Goal: Information Seeking & Learning: Get advice/opinions

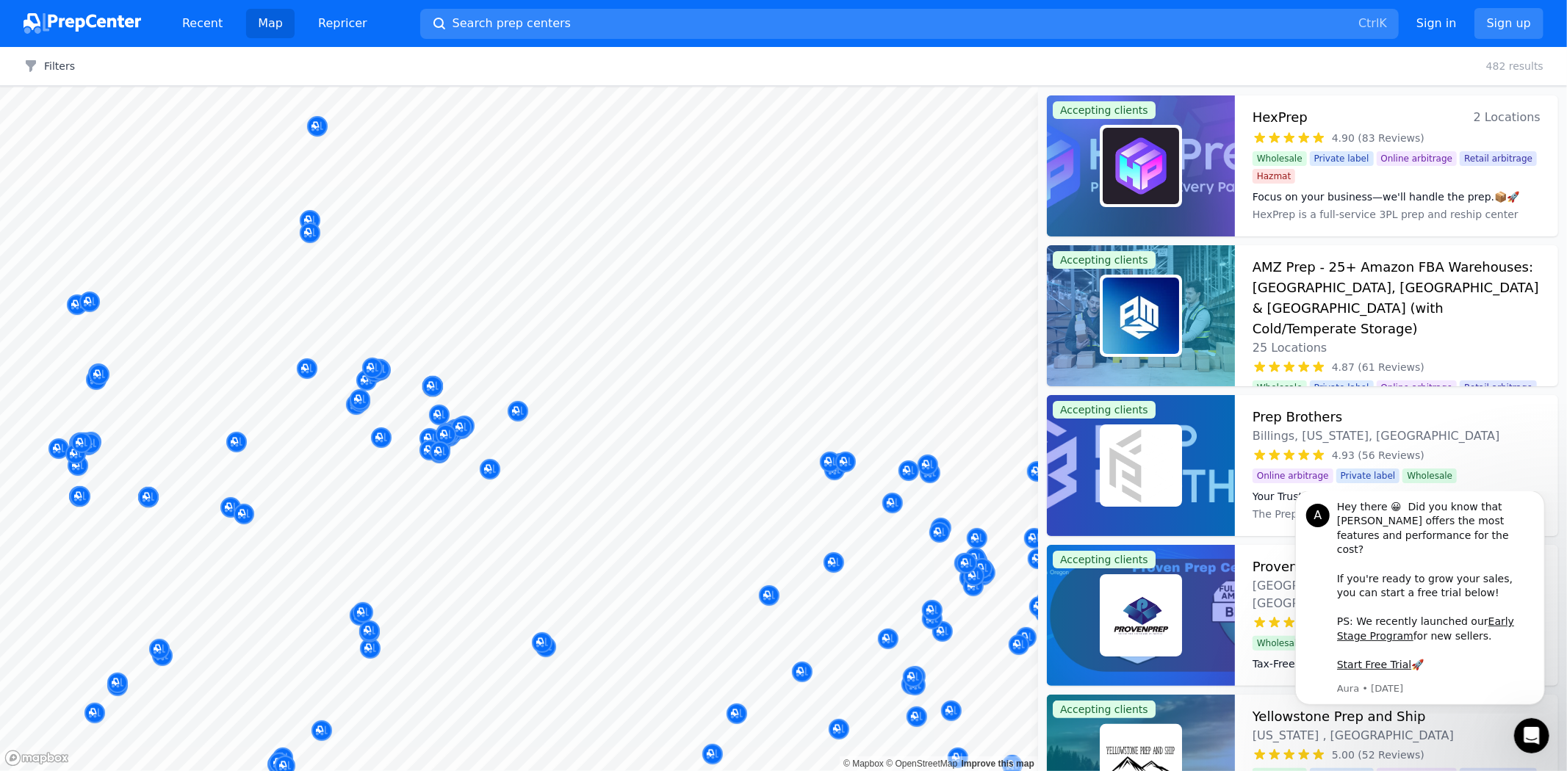
click at [423, 360] on div at bounding box center [367, 365] width 282 height 12
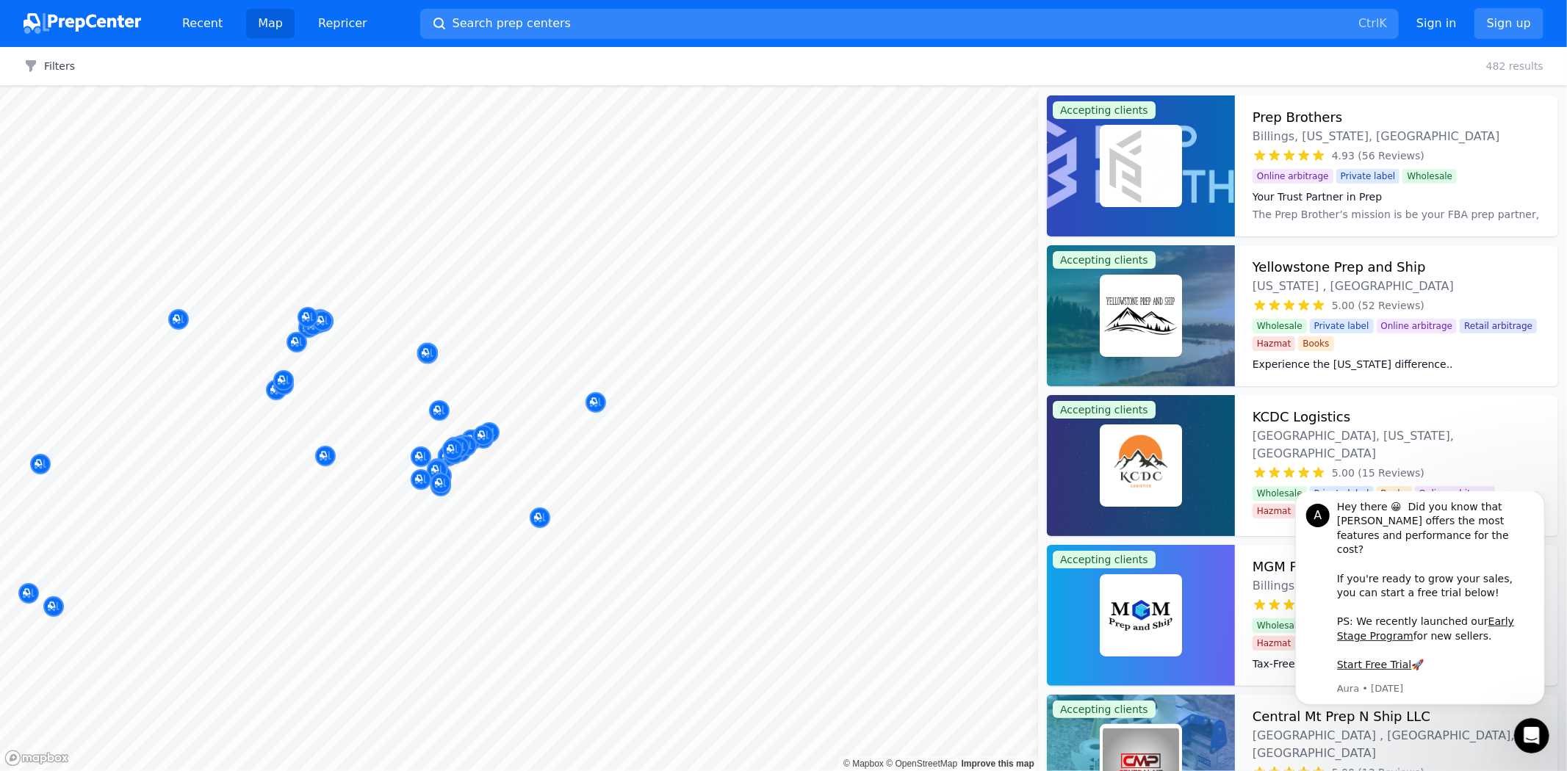
click at [594, 401] on div at bounding box center [652, 398] width 282 height 12
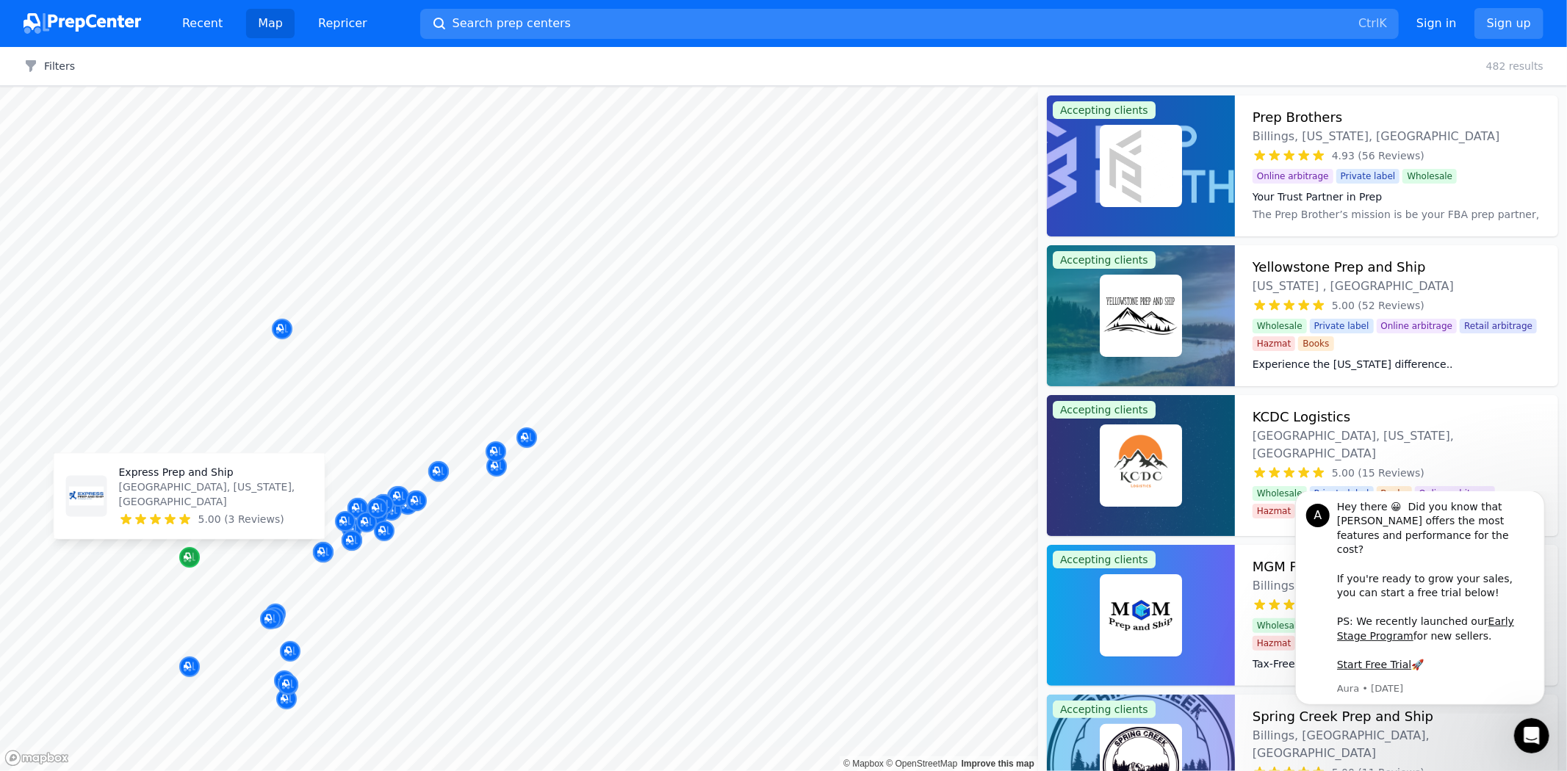
click at [189, 561] on icon "Map marker" at bounding box center [190, 558] width 12 height 10
click at [195, 480] on p "Express Prep and Ship" at bounding box center [216, 473] width 194 height 15
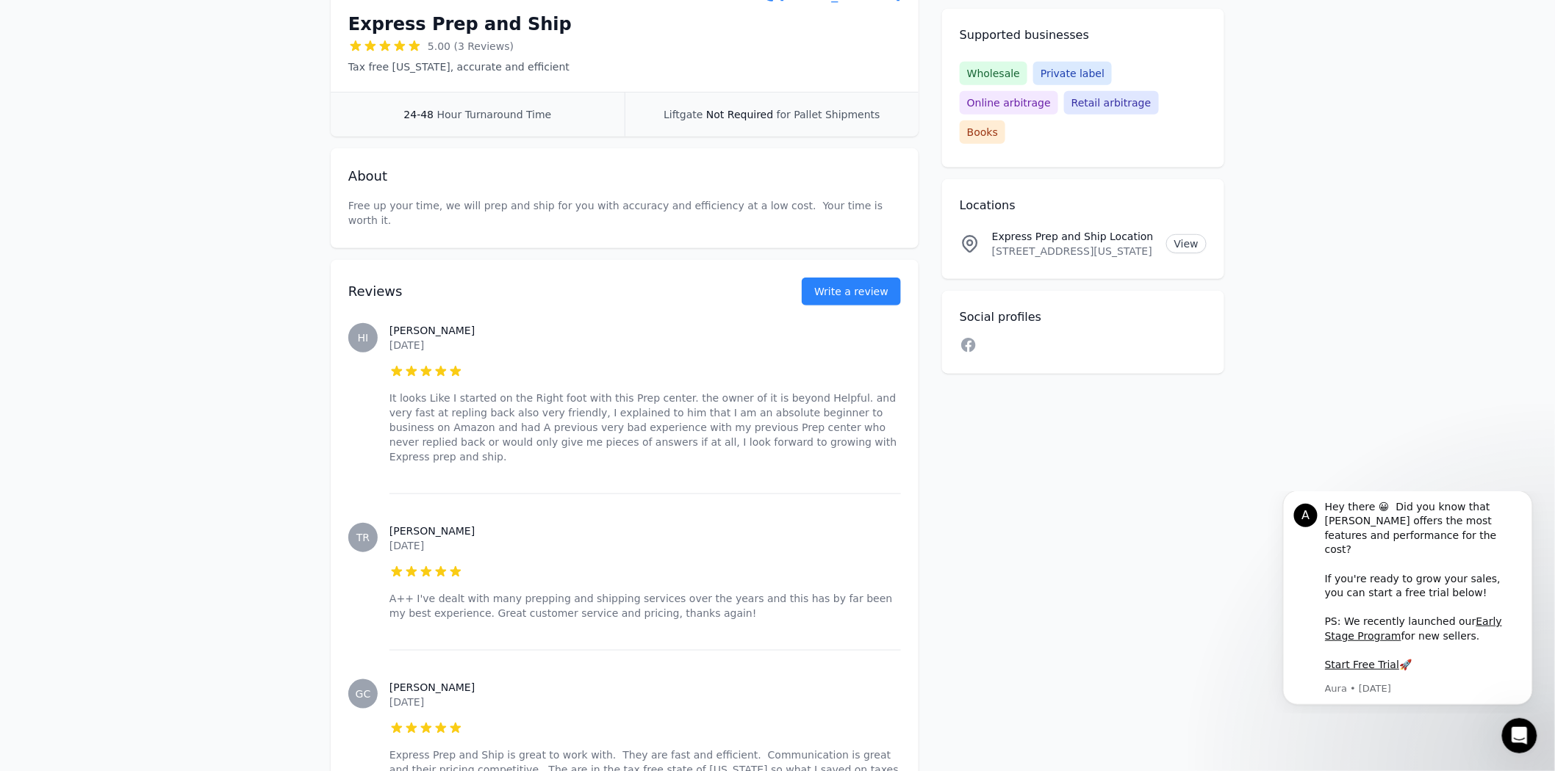
scroll to position [326, 0]
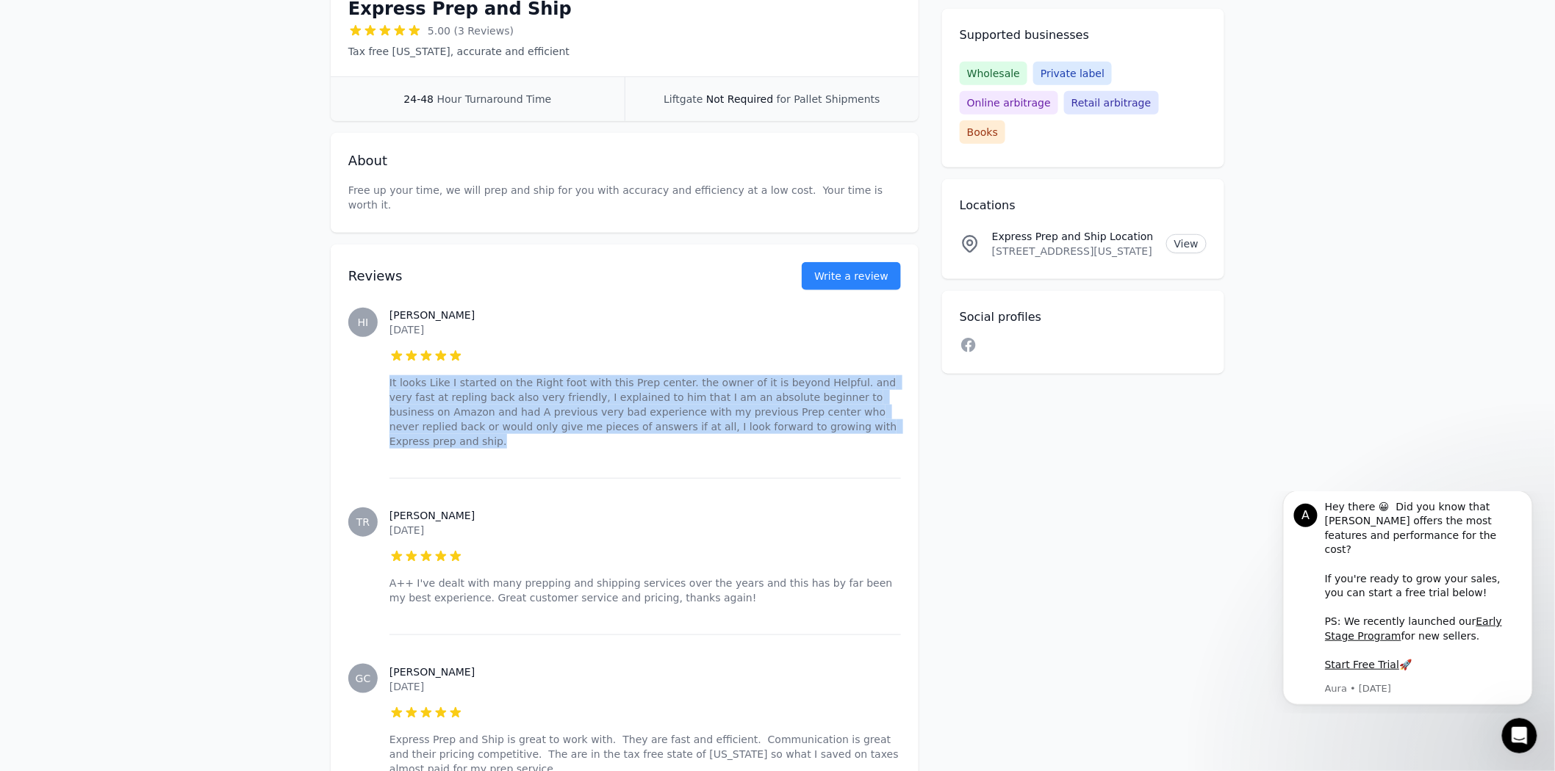
drag, startPoint x: 759, startPoint y: 422, endPoint x: 414, endPoint y: 322, distance: 359.0
click at [414, 322] on div "[PERSON_NAME] [DATE] 5 out of 5 stars It looks Like I started on the Right foot…" at bounding box center [644, 378] width 511 height 200
copy div "5 out of 5 stars It looks Like I started on the Right foot with this Prep cente…"
drag, startPoint x: 448, startPoint y: 314, endPoint x: 387, endPoint y: 300, distance: 62.7
click at [387, 300] on div "HI [PERSON_NAME] [DATE] 5 out of 5 stars It looks Like I started on the Right f…" at bounding box center [624, 378] width 552 height 200
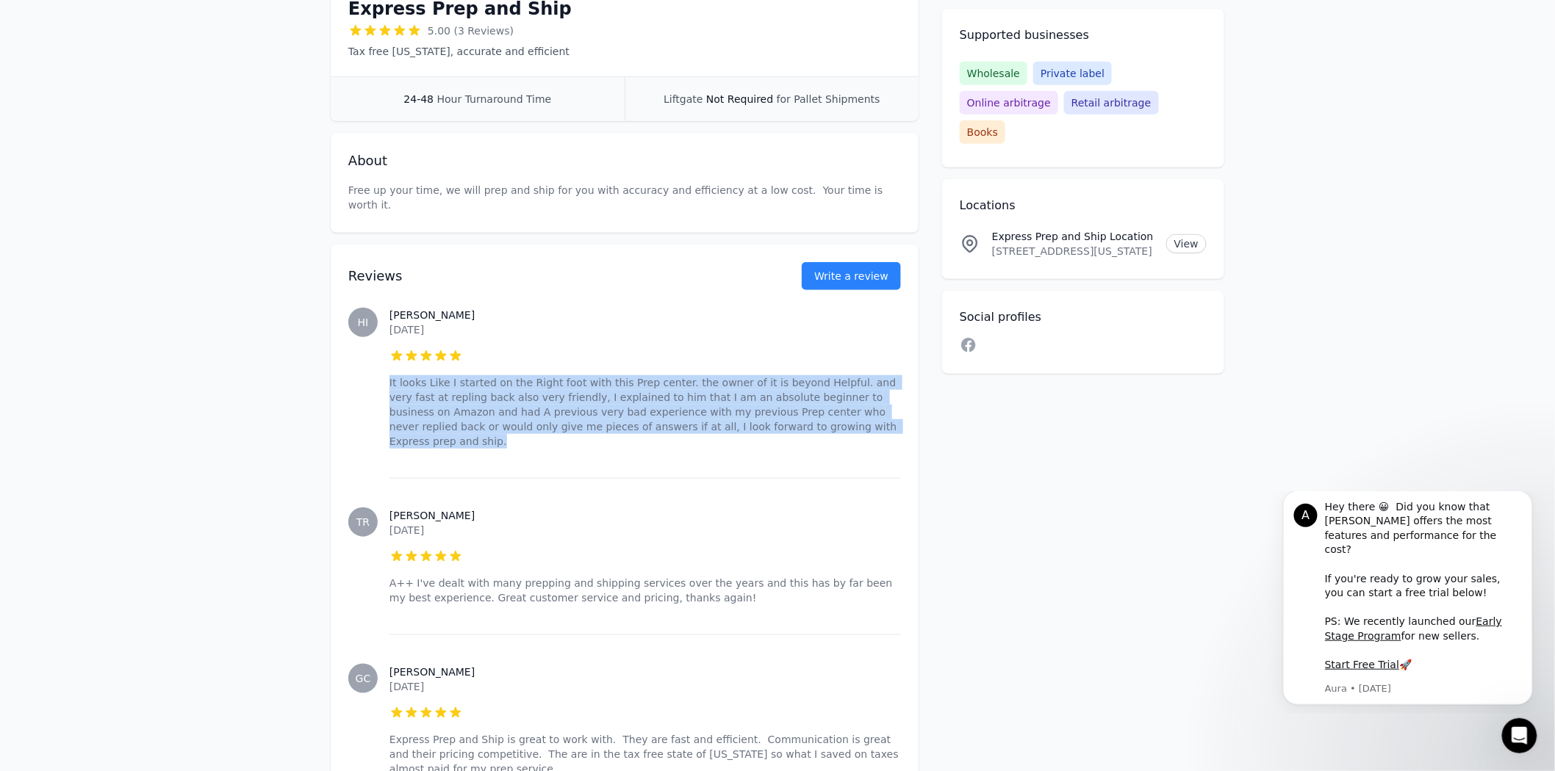
copy div "[PERSON_NAME] [DATE]"
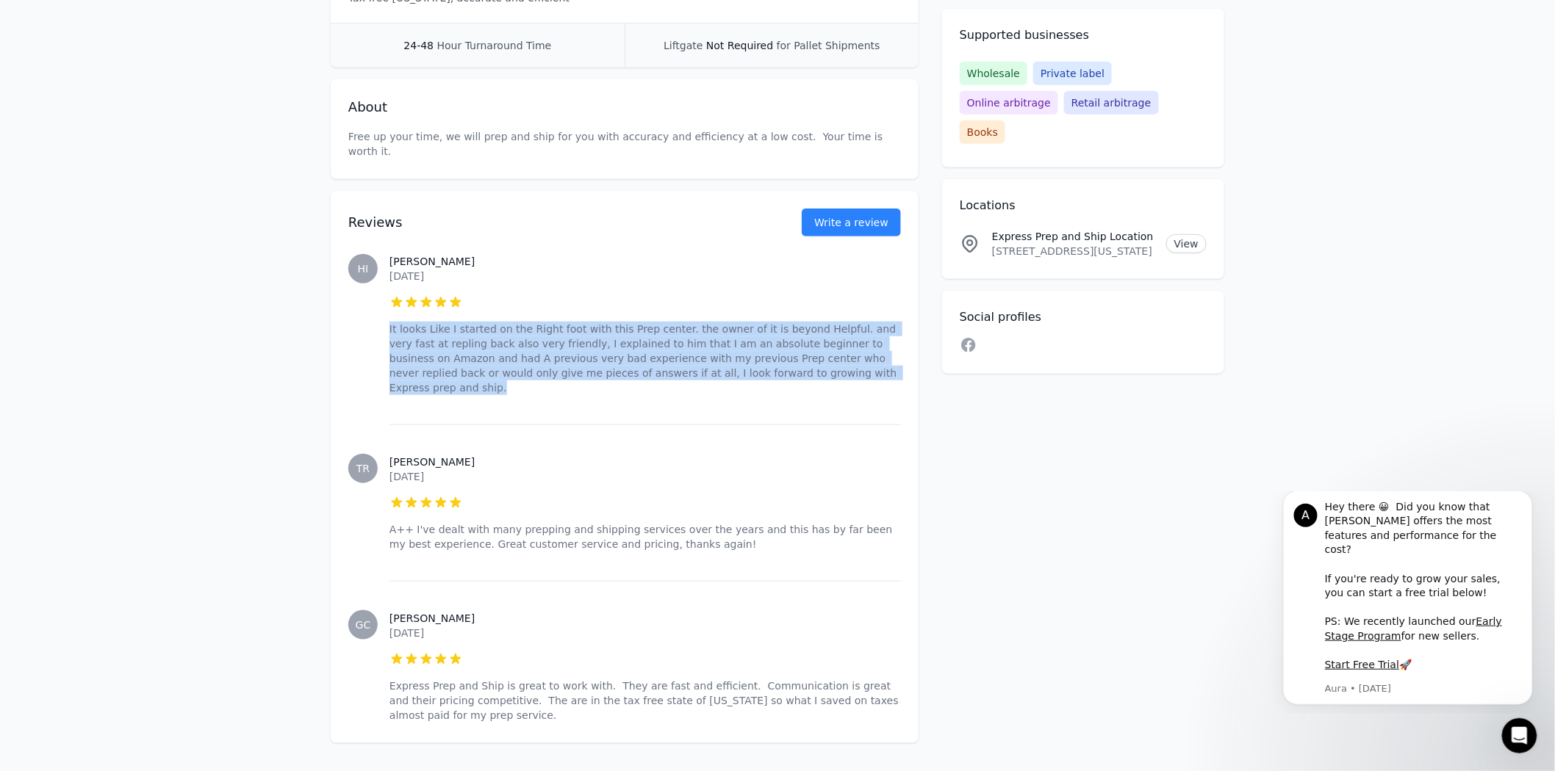
scroll to position [408, 0]
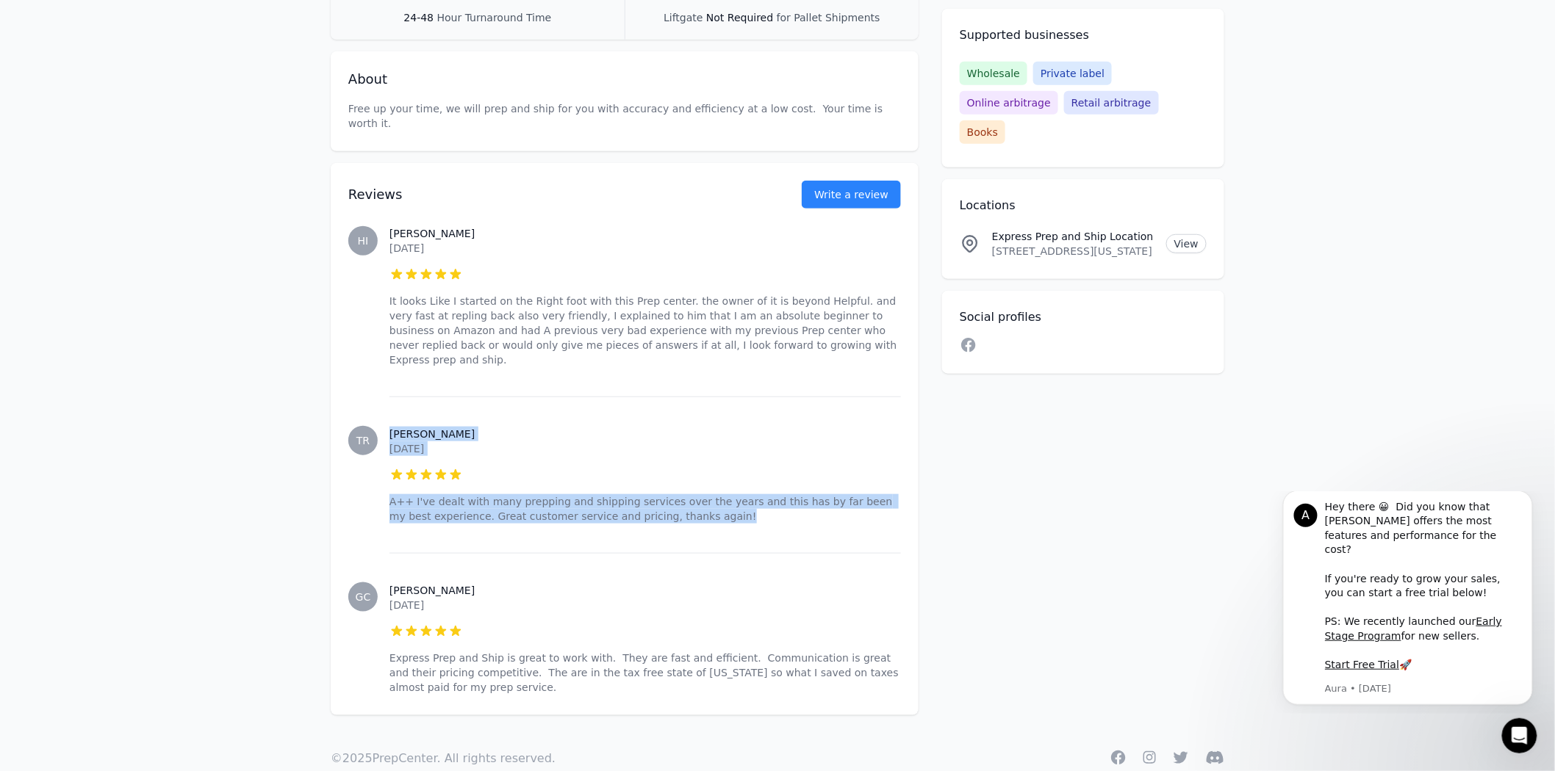
drag, startPoint x: 686, startPoint y: 500, endPoint x: 386, endPoint y: 395, distance: 317.6
click at [386, 397] on div "[PERSON_NAME] [DATE] 5 out of 5 stars A++ I've dealt with many prepping and shi…" at bounding box center [624, 475] width 552 height 156
copy div "[PERSON_NAME] [DATE] 5 out of 5 stars A++ I've dealt with many prepping and shi…"
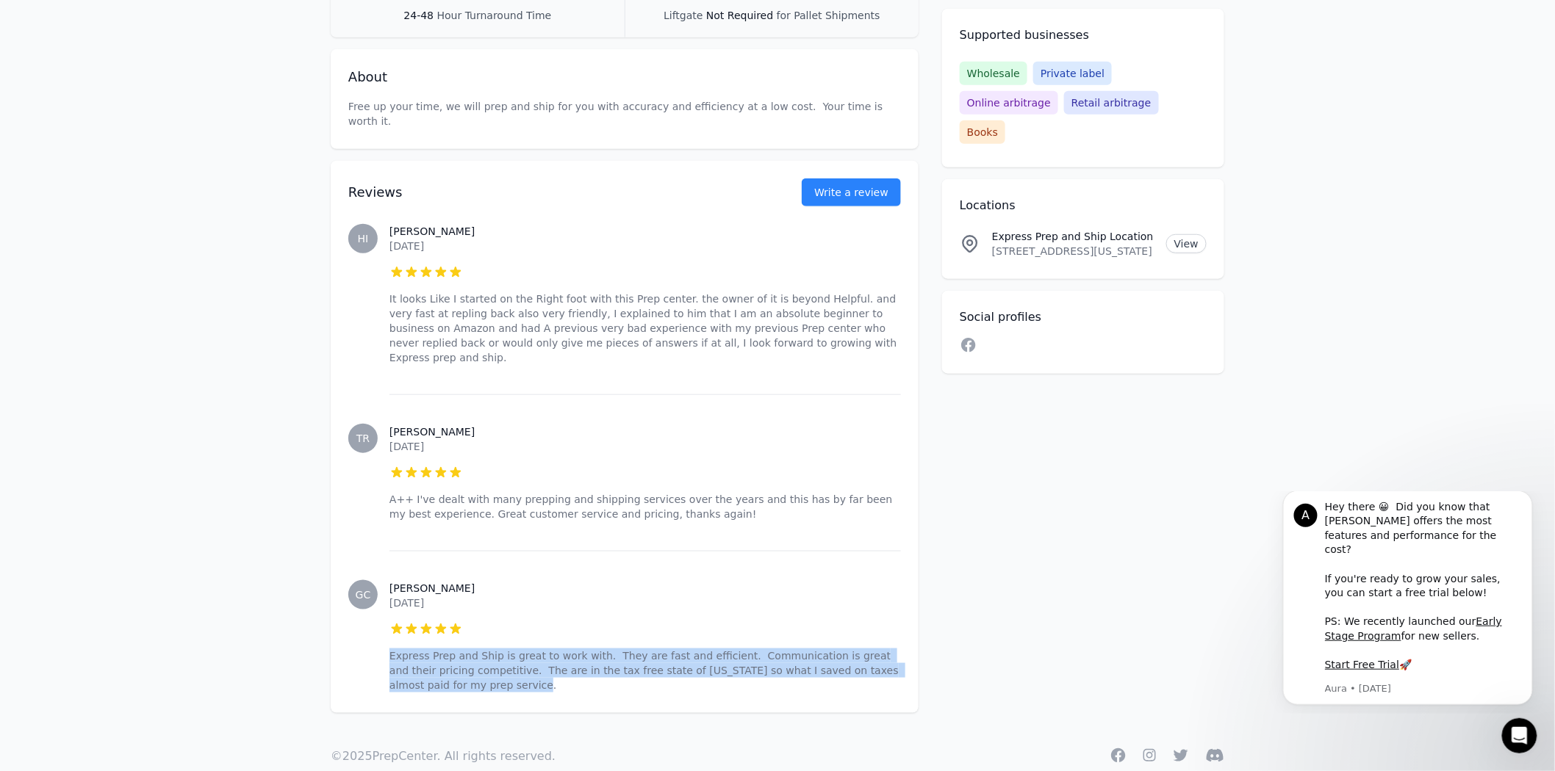
drag, startPoint x: 444, startPoint y: 669, endPoint x: 449, endPoint y: 598, distance: 70.7
click at [449, 598] on div "[PERSON_NAME] [DATE] 5 out of 5 stars Express Prep and Ship is great to work wi…" at bounding box center [644, 636] width 511 height 171
copy div "5 out of 5 stars Express Prep and Ship is great to work with. They are fast and…"
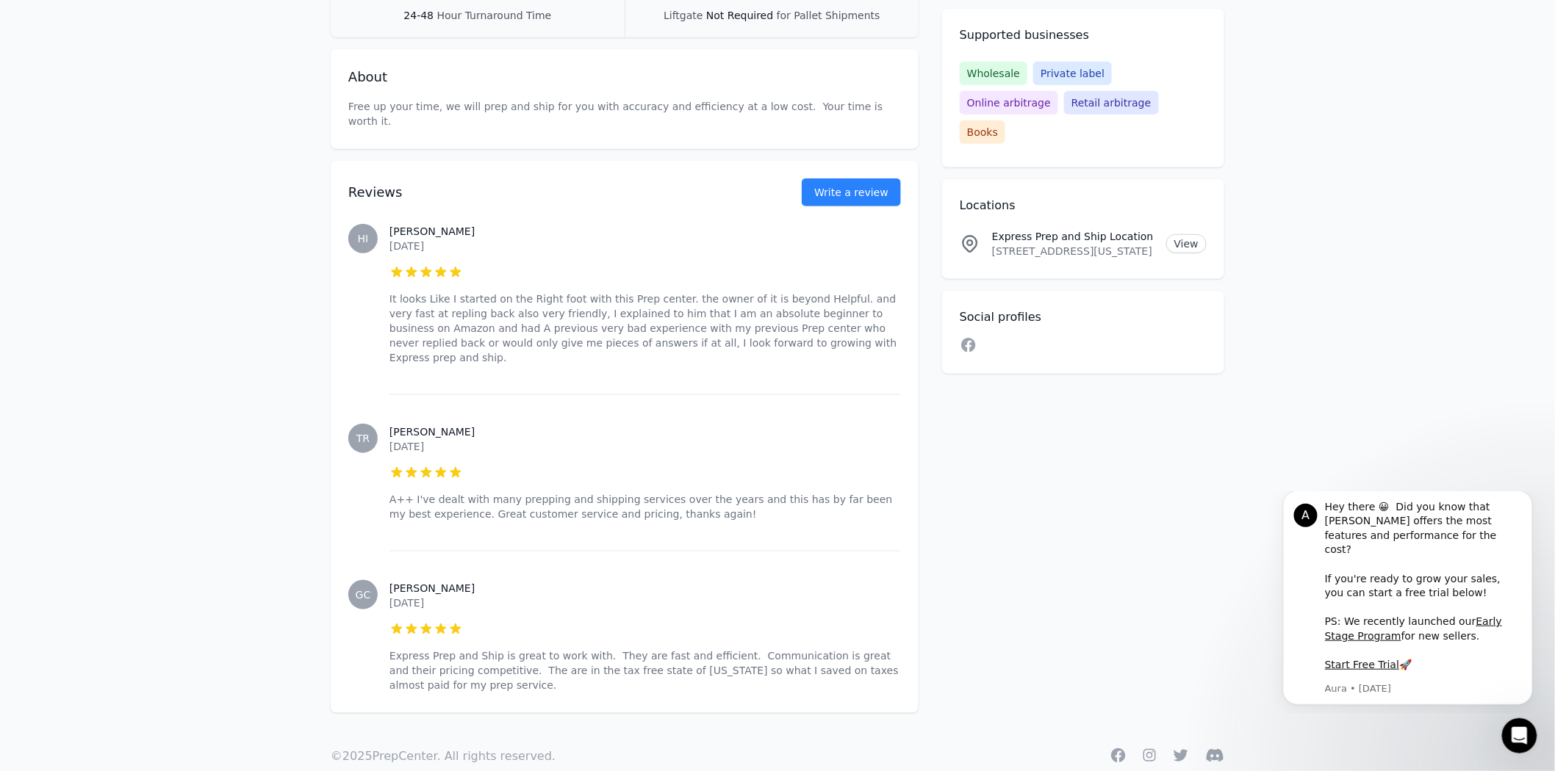
drag, startPoint x: 464, startPoint y: 596, endPoint x: 392, endPoint y: 596, distance: 71.3
click at [392, 622] on div at bounding box center [644, 629] width 511 height 15
drag, startPoint x: 392, startPoint y: 547, endPoint x: 459, endPoint y: 602, distance: 86.6
click at [459, 602] on div "[PERSON_NAME] [DATE] 5 out of 5 stars Express Prep and Ship is great to work wi…" at bounding box center [644, 636] width 511 height 171
copy div "[PERSON_NAME] [DATE]"
